Goal: Task Accomplishment & Management: Use online tool/utility

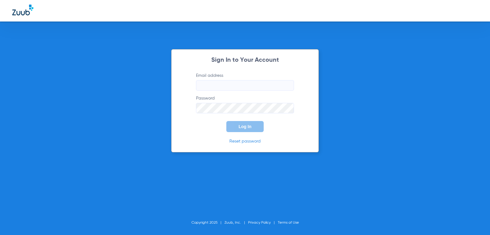
type input "[EMAIL_ADDRESS][DOMAIN_NAME]"
click at [255, 127] on button "Log In" at bounding box center [245, 126] width 37 height 11
type input "[EMAIL_ADDRESS][DOMAIN_NAME]"
drag, startPoint x: 237, startPoint y: 128, endPoint x: 232, endPoint y: 127, distance: 5.4
click at [237, 128] on button "Log In" at bounding box center [245, 126] width 37 height 11
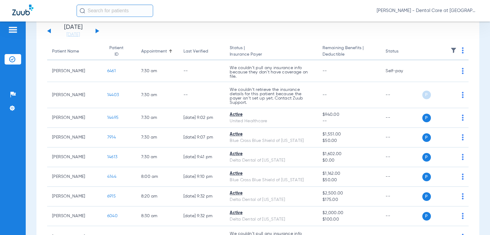
scroll to position [31, 0]
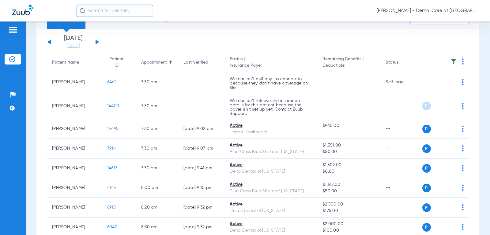
click at [98, 39] on div "[DATE] [DATE] [DATE] [DATE] [DATE] [DATE] [DATE] [DATE] [DATE] [DATE] [DATE] [D…" at bounding box center [73, 41] width 52 height 13
click at [97, 43] on button at bounding box center [98, 42] width 4 height 5
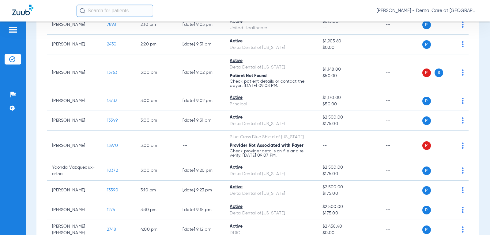
scroll to position [932, 0]
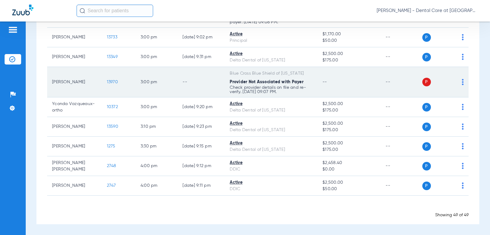
click at [336, 89] on td "--" at bounding box center [349, 82] width 63 height 30
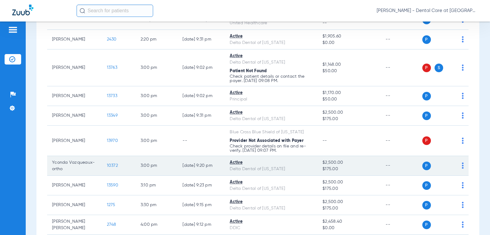
scroll to position [871, 0]
